Goal: Task Accomplishment & Management: Complete application form

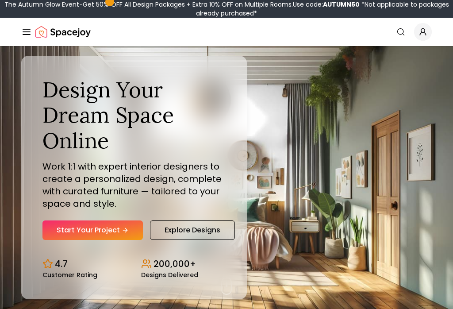
click at [84, 239] on link "Start Your Project" at bounding box center [92, 229] width 100 height 19
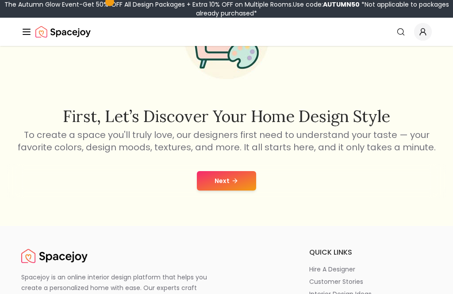
scroll to position [100, 0]
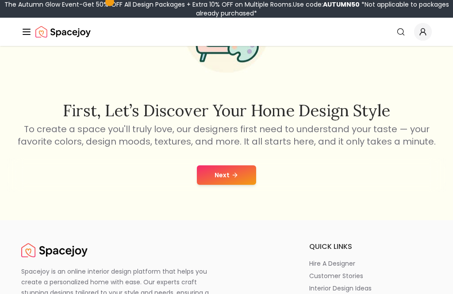
click at [227, 172] on button "Next" at bounding box center [226, 175] width 59 height 19
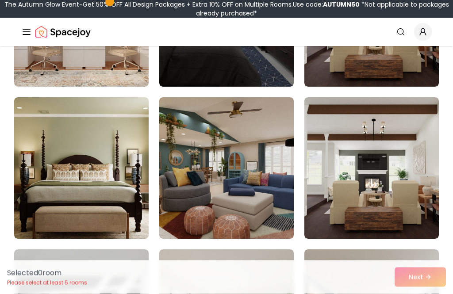
scroll to position [643, 0]
click at [405, 140] on img at bounding box center [372, 168] width 135 height 142
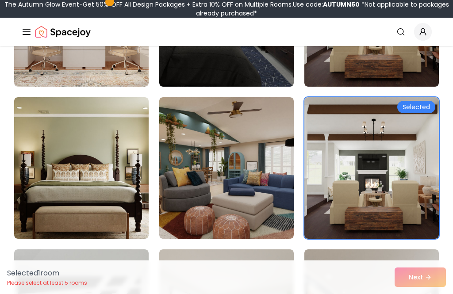
click at [60, 155] on img at bounding box center [81, 168] width 135 height 142
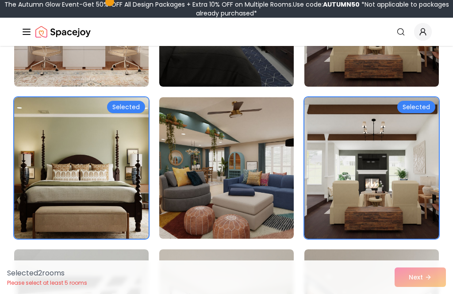
click at [412, 145] on img at bounding box center [372, 168] width 135 height 142
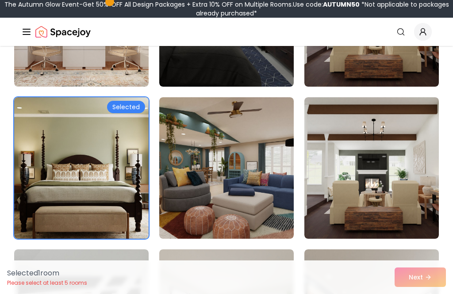
click at [72, 163] on img at bounding box center [81, 168] width 135 height 142
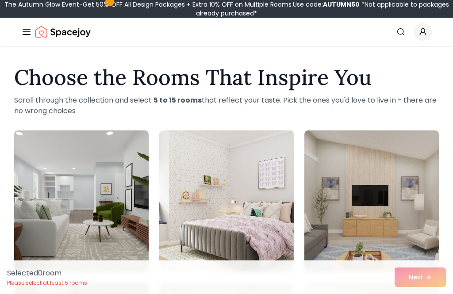
scroll to position [2, 0]
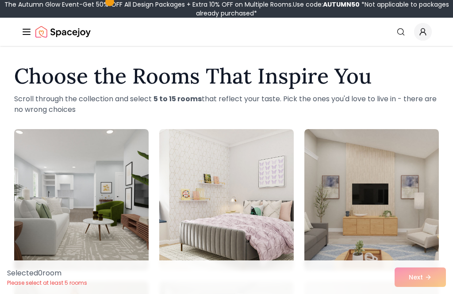
click at [62, 217] on img at bounding box center [81, 200] width 135 height 142
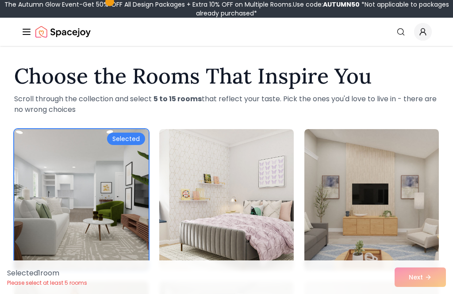
click at [411, 240] on img at bounding box center [372, 200] width 135 height 142
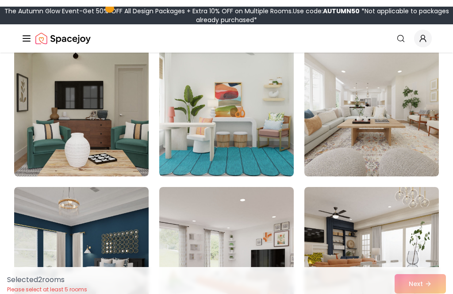
scroll to position [236, 0]
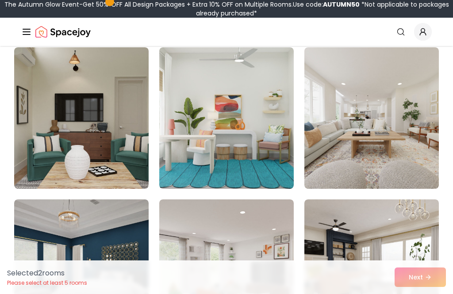
click at [375, 97] on img at bounding box center [372, 118] width 135 height 142
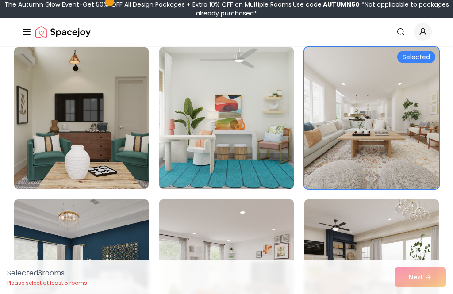
click at [374, 96] on img at bounding box center [372, 118] width 135 height 142
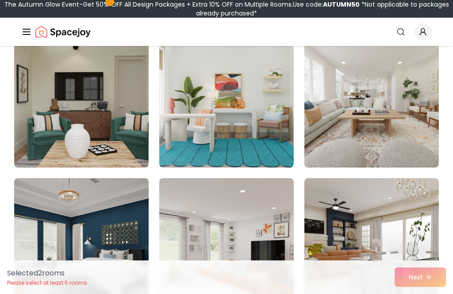
scroll to position [257, 0]
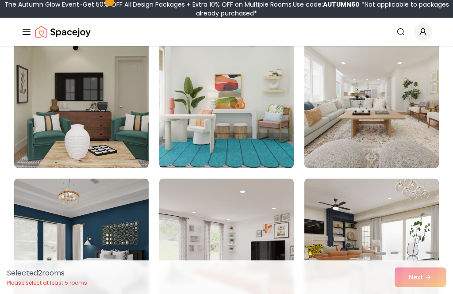
click at [393, 91] on img at bounding box center [372, 98] width 135 height 142
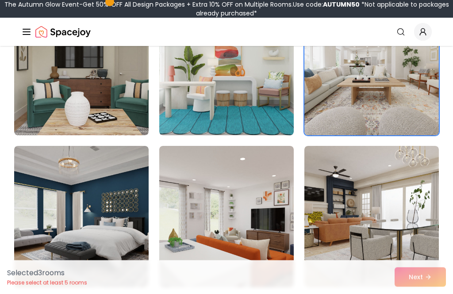
scroll to position [290, 0]
click at [383, 210] on img at bounding box center [372, 217] width 135 height 142
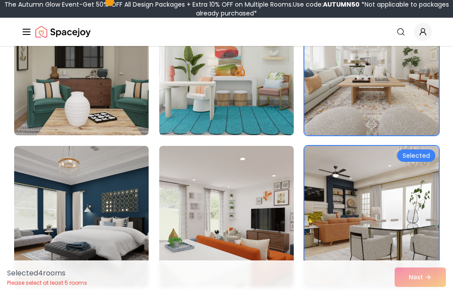
click at [284, 235] on img at bounding box center [226, 217] width 135 height 142
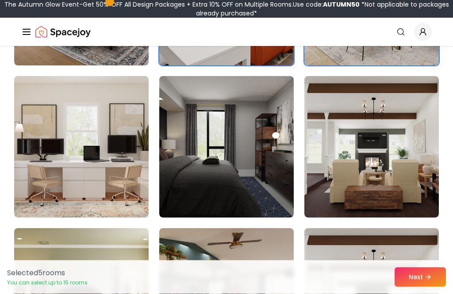
click at [388, 188] on img at bounding box center [372, 148] width 135 height 142
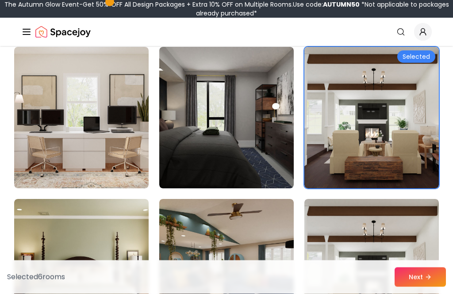
scroll to position [541, 0]
click at [271, 169] on img at bounding box center [226, 118] width 135 height 142
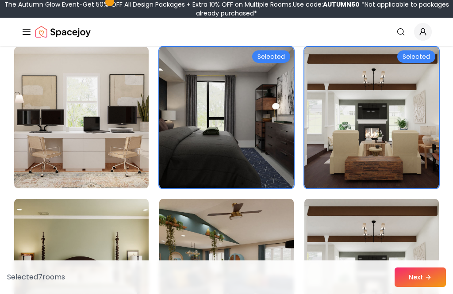
click at [62, 170] on img at bounding box center [81, 118] width 135 height 142
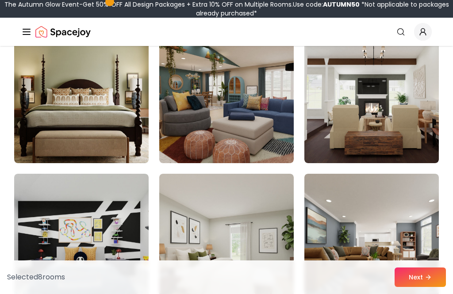
scroll to position [722, 0]
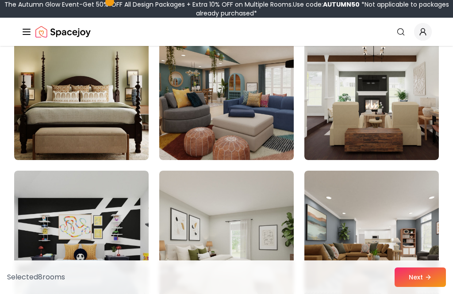
click at [375, 66] on img at bounding box center [372, 90] width 135 height 142
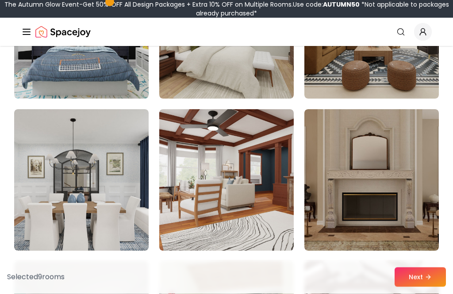
scroll to position [937, 0]
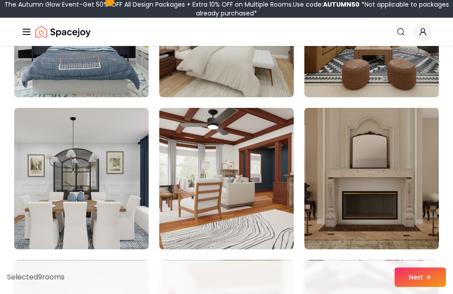
click at [272, 199] on img at bounding box center [226, 179] width 135 height 142
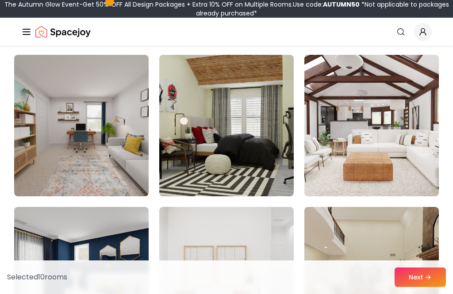
click at [379, 94] on img at bounding box center [372, 126] width 135 height 142
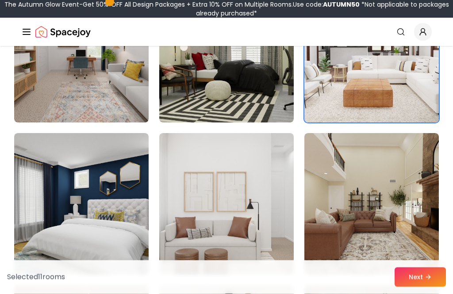
scroll to position [1224, 0]
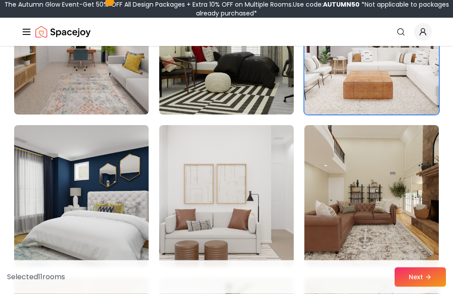
click at [423, 287] on button "Next" at bounding box center [420, 277] width 51 height 19
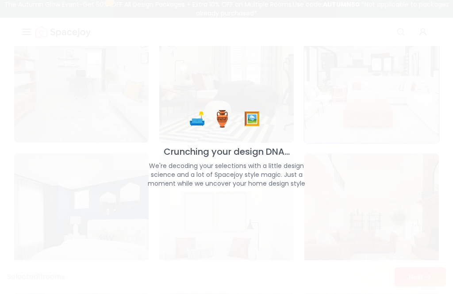
scroll to position [1224, 0]
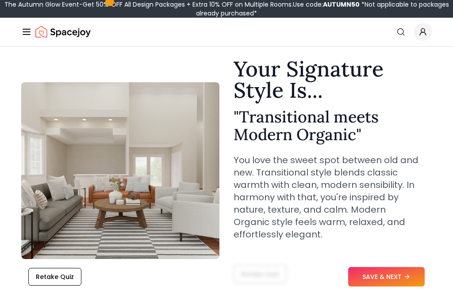
scroll to position [27, 0]
click at [409, 281] on icon at bounding box center [407, 277] width 7 height 7
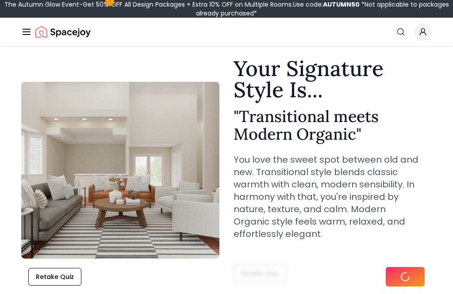
scroll to position [27, 0]
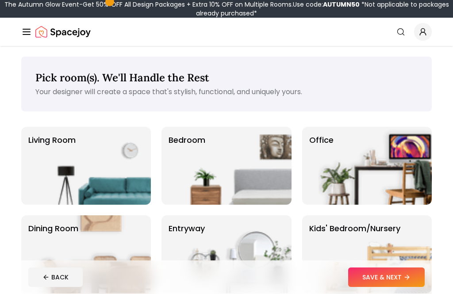
click at [74, 280] on button "BACK" at bounding box center [55, 277] width 54 height 19
